Goal: Task Accomplishment & Management: Use online tool/utility

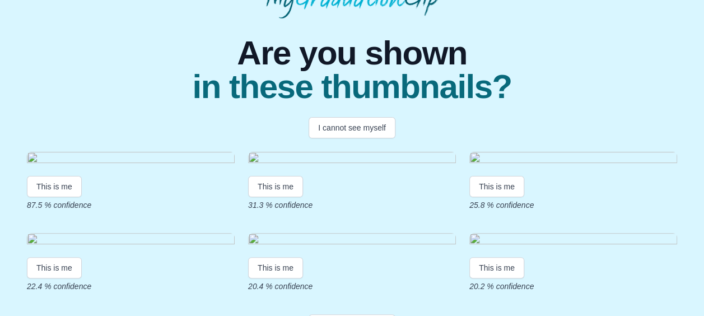
scroll to position [179, 0]
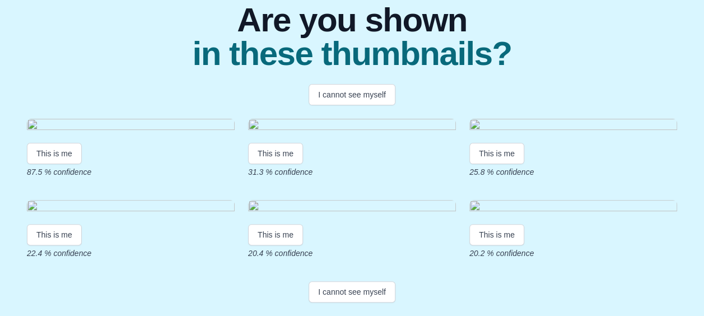
click at [84, 121] on img at bounding box center [131, 126] width 208 height 15
click at [47, 143] on button "This is me" at bounding box center [54, 153] width 55 height 21
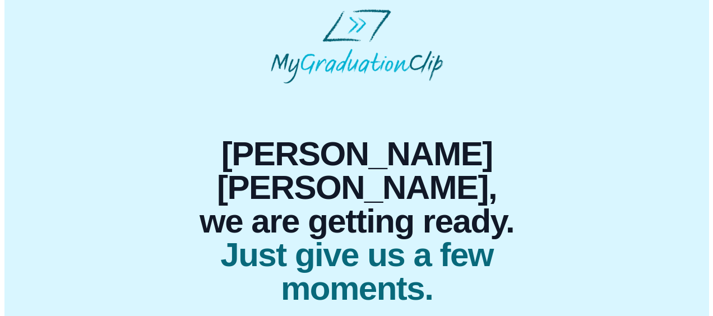
scroll to position [0, 0]
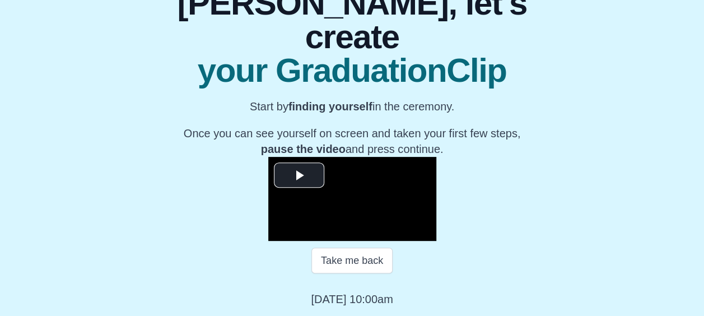
scroll to position [202, 0]
click at [299, 175] on span "Video Player" at bounding box center [299, 175] width 0 height 0
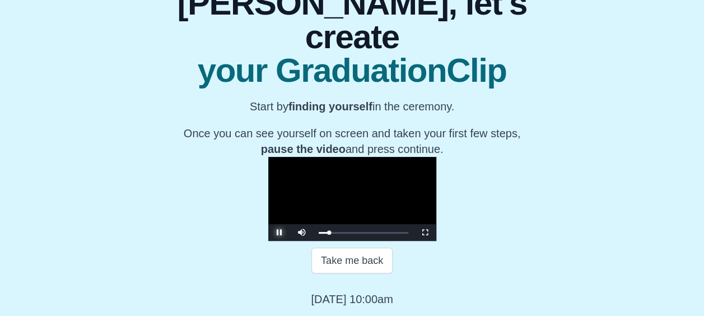
click at [280, 233] on span "Video Player" at bounding box center [280, 233] width 0 height 0
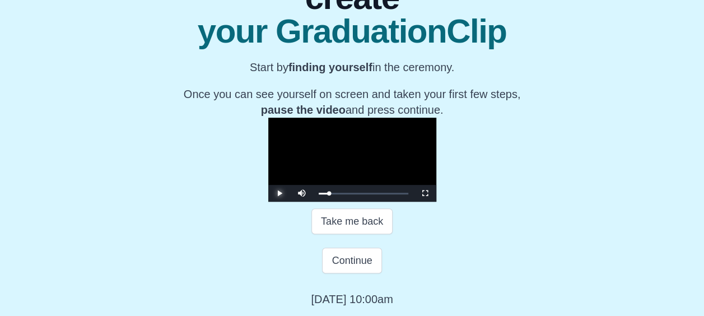
click at [280, 193] on span "Video Player" at bounding box center [280, 193] width 0 height 0
drag, startPoint x: 259, startPoint y: 256, endPoint x: 225, endPoint y: 258, distance: 33.7
click at [319, 195] on div "00:00 Progress : 0%" at bounding box center [319, 193] width 0 height 3
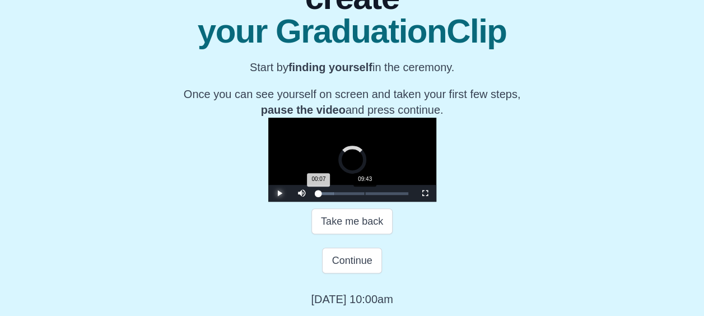
drag, startPoint x: 227, startPoint y: 261, endPoint x: 272, endPoint y: 254, distance: 45.9
click at [313, 202] on div "Loaded : 0% 09:43 00:07 Progress : 0%" at bounding box center [363, 193] width 101 height 17
click at [374, 195] on div "11:37" at bounding box center [374, 193] width 1 height 3
